Goal: Information Seeking & Learning: Learn about a topic

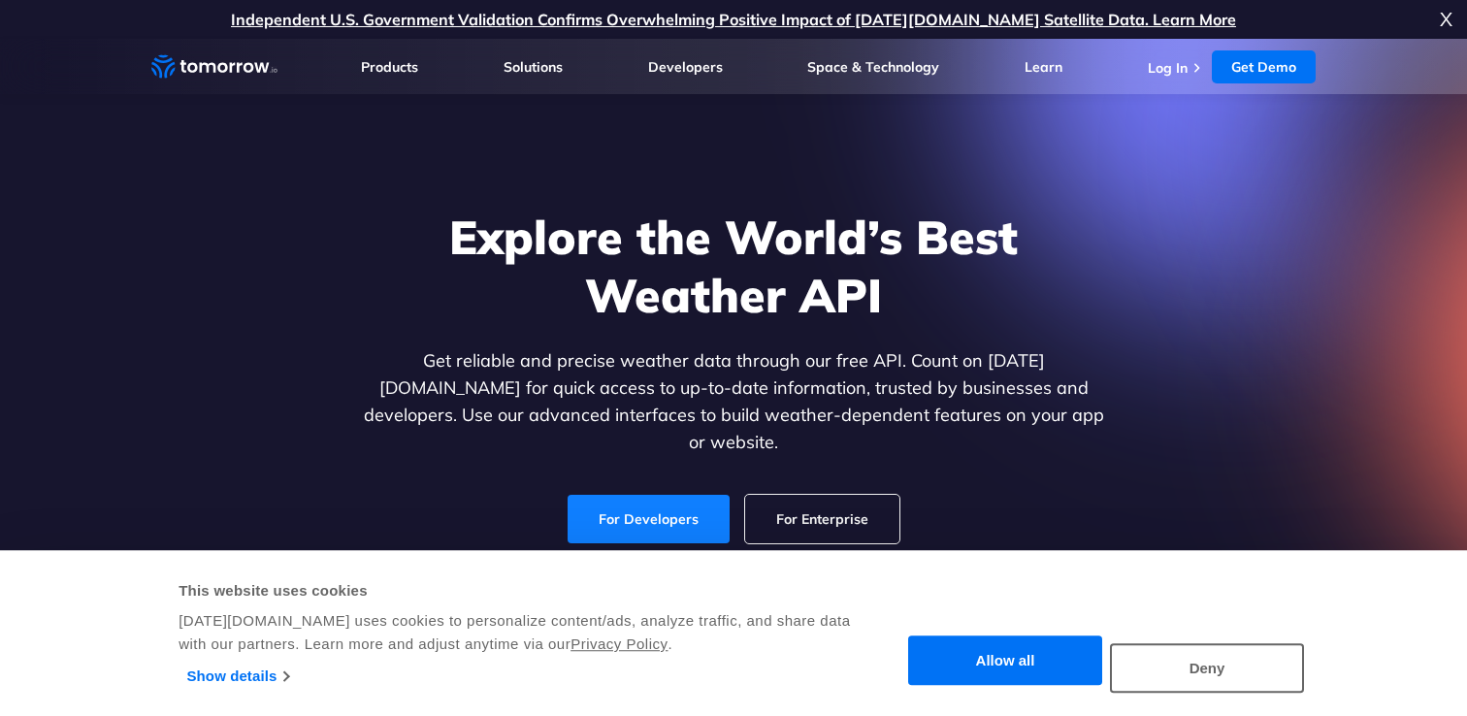
click at [640, 518] on link "For Developers" at bounding box center [649, 519] width 162 height 49
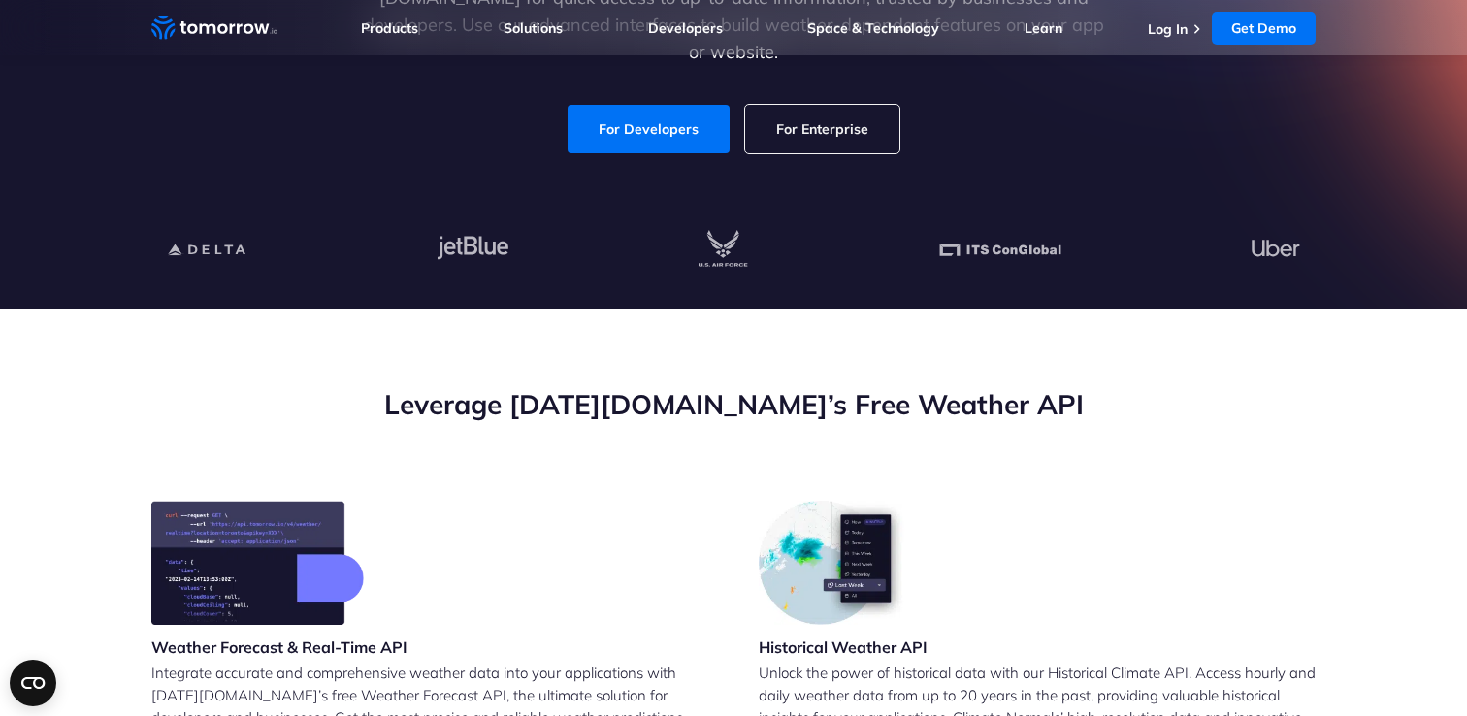
scroll to position [471, 0]
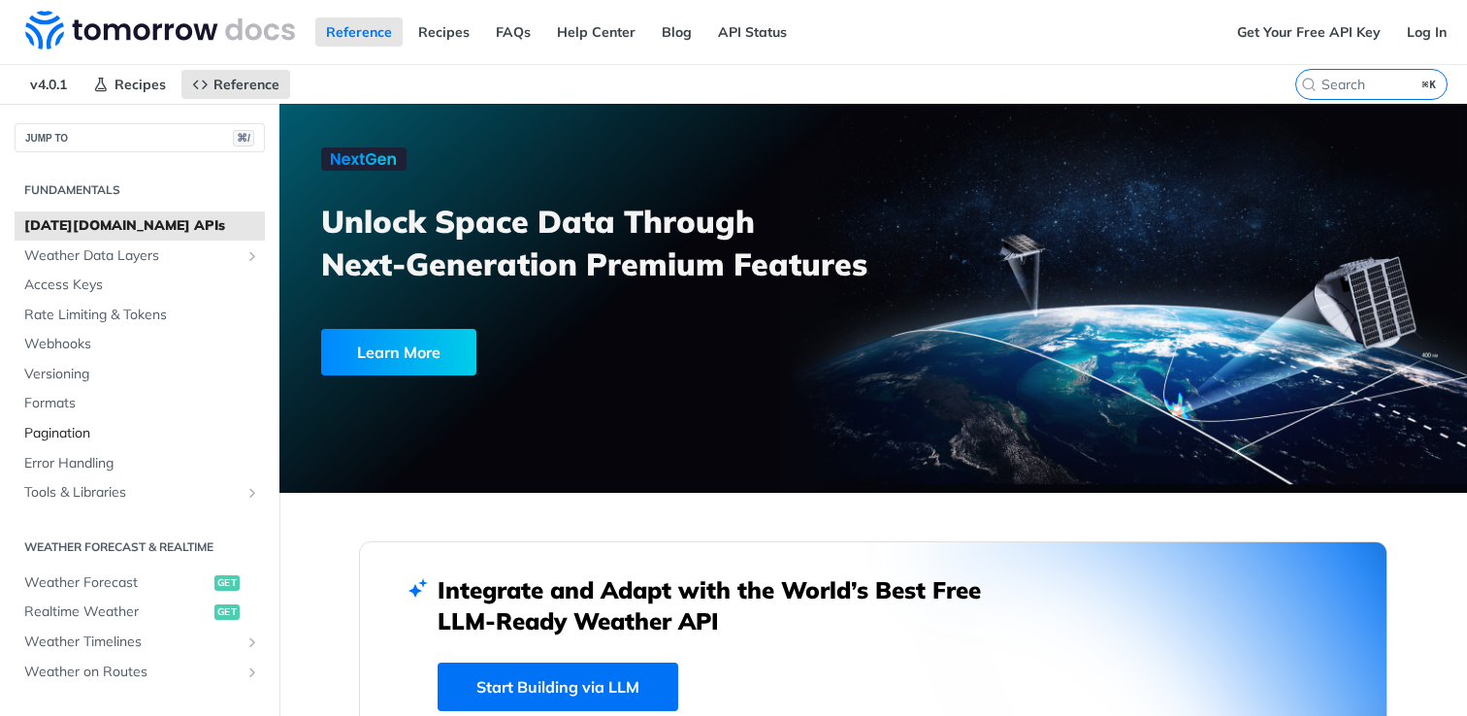
scroll to position [13, 0]
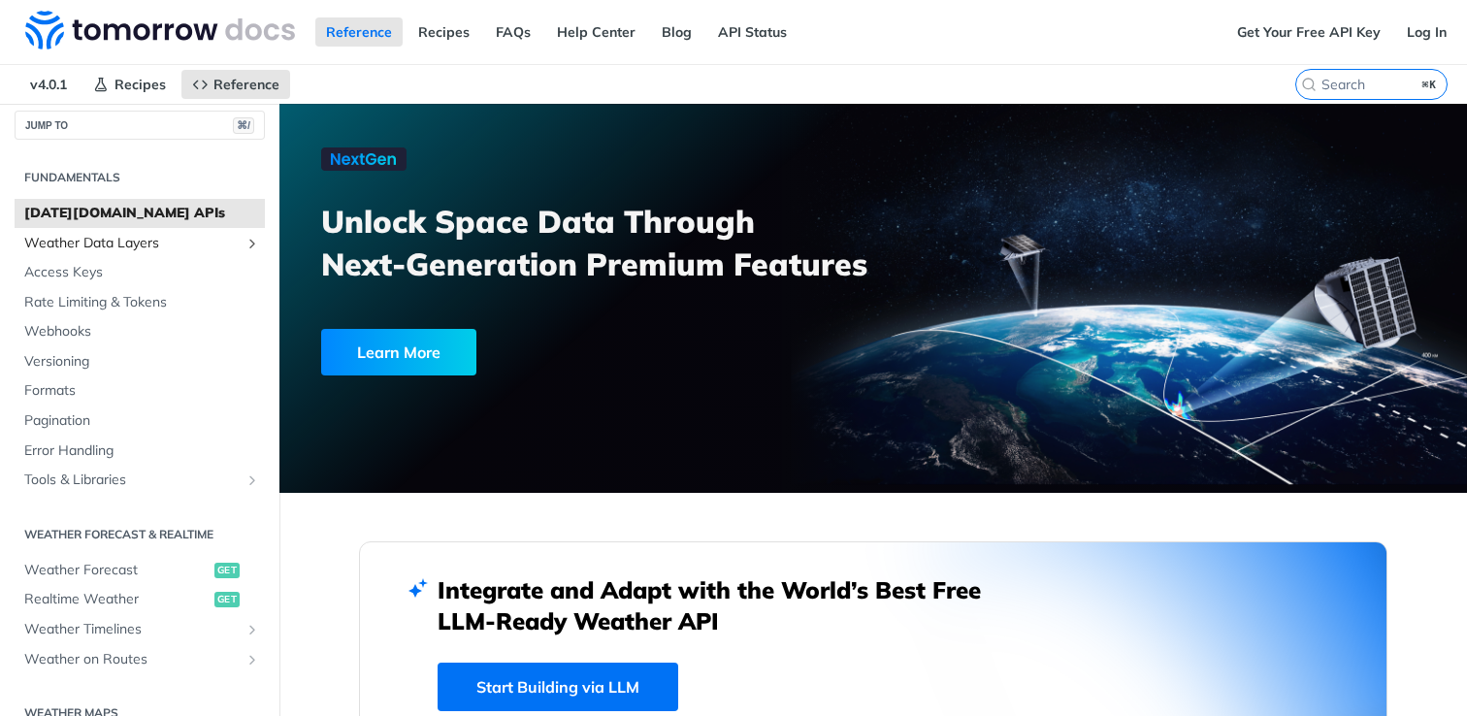
click at [112, 240] on span "Weather Data Layers" at bounding box center [131, 243] width 215 height 19
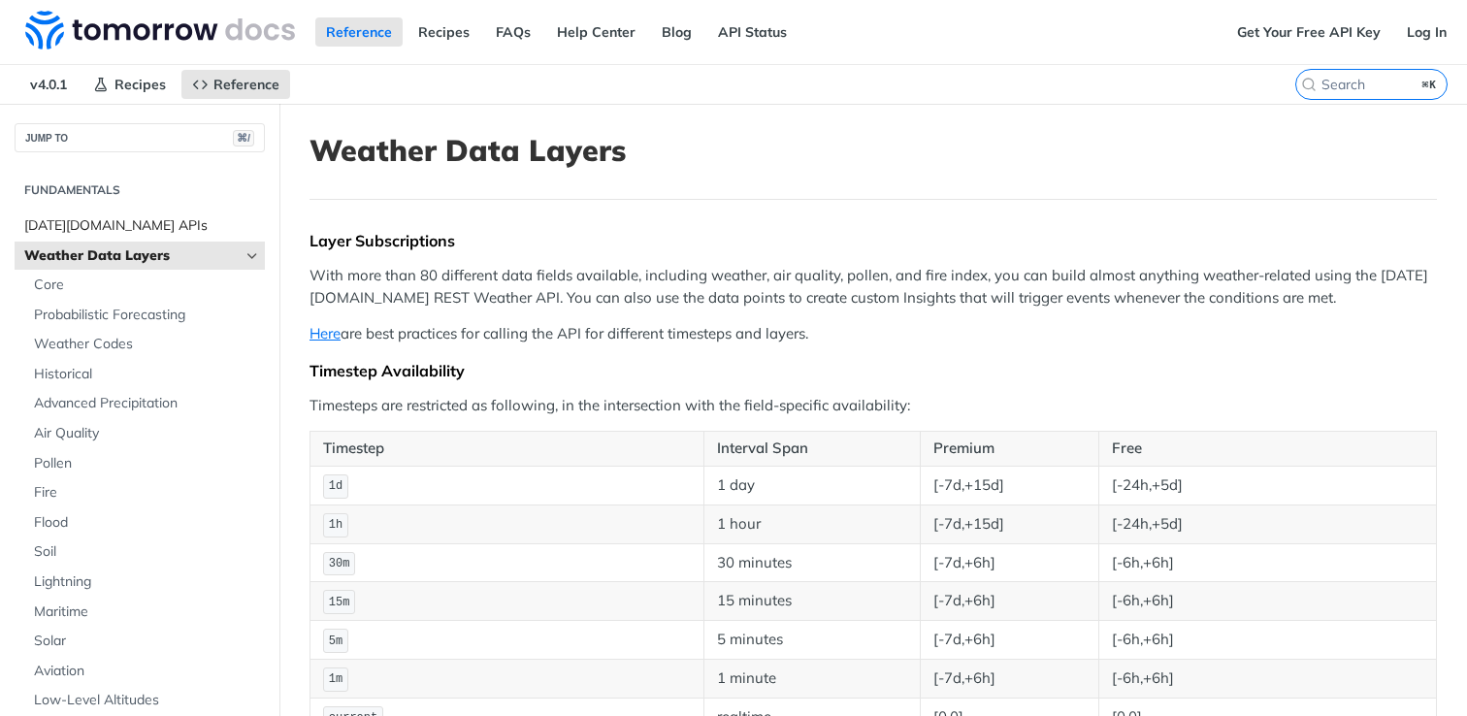
click at [108, 228] on span "[DATE][DOMAIN_NAME] APIs" at bounding box center [142, 225] width 236 height 19
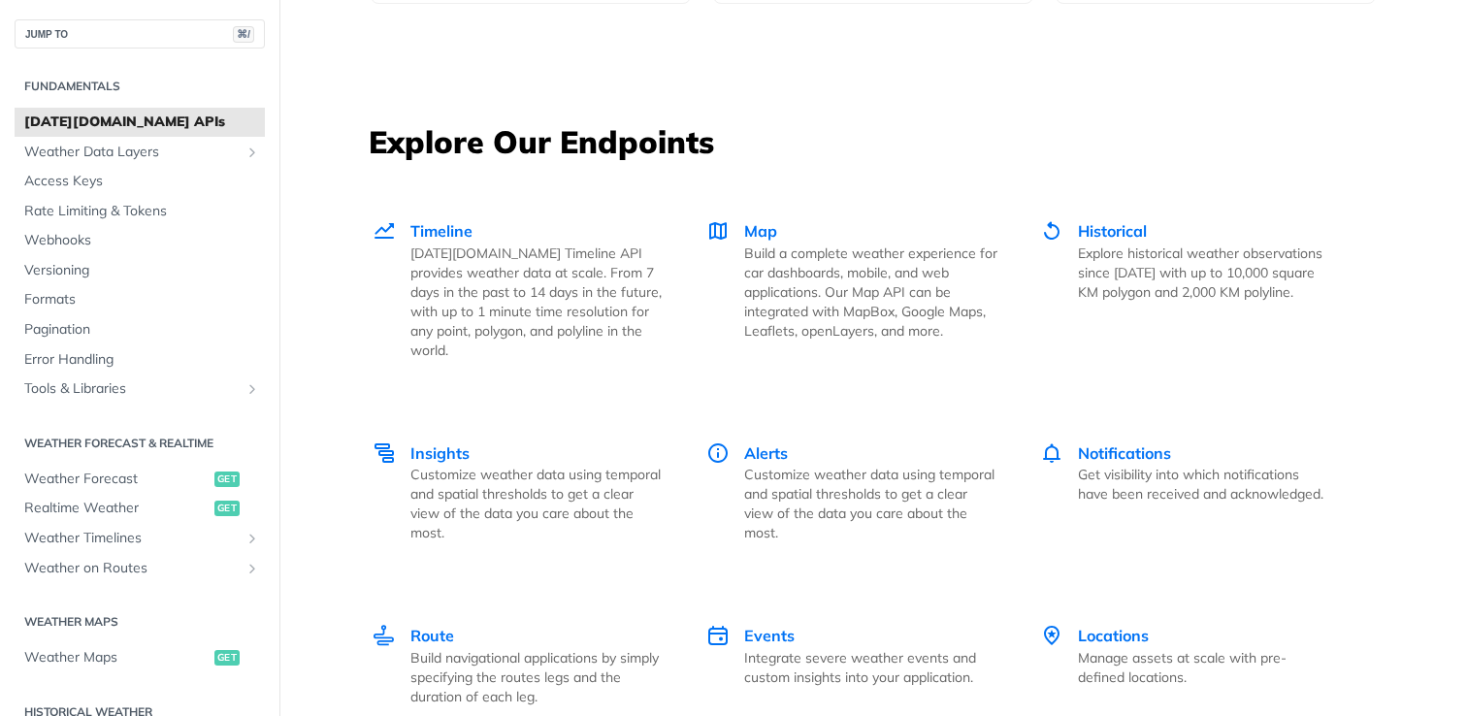
scroll to position [2788, 0]
